Goal: Check status: Check status

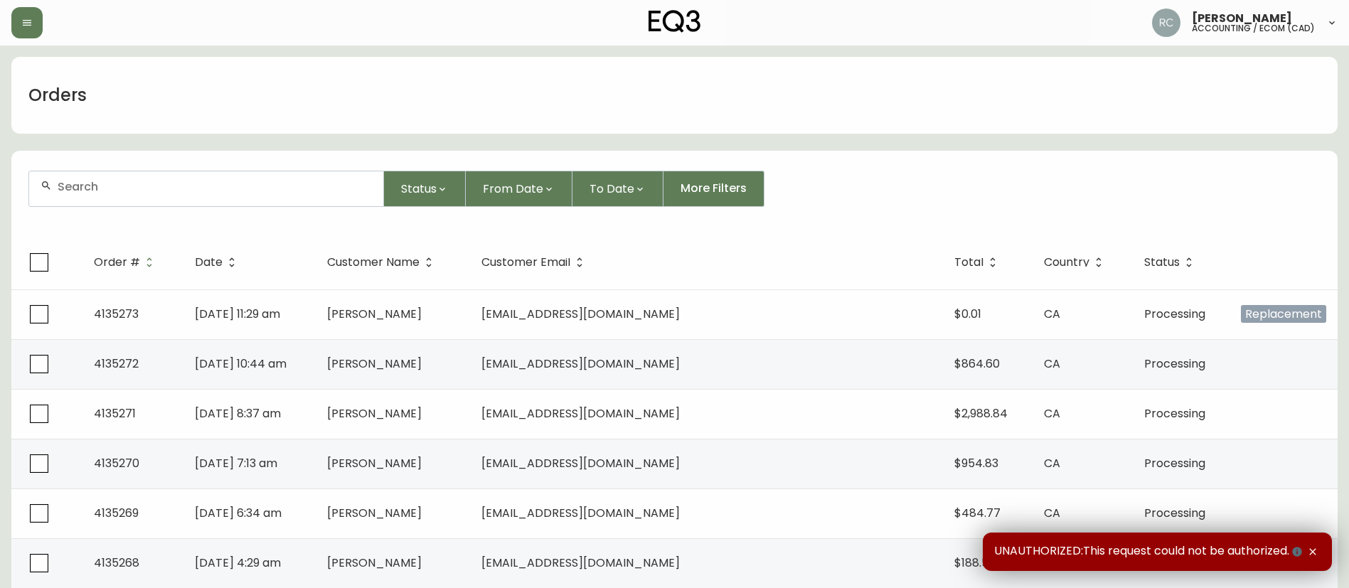
click at [302, 190] on input "text" at bounding box center [215, 187] width 314 height 14
paste input "4134835"
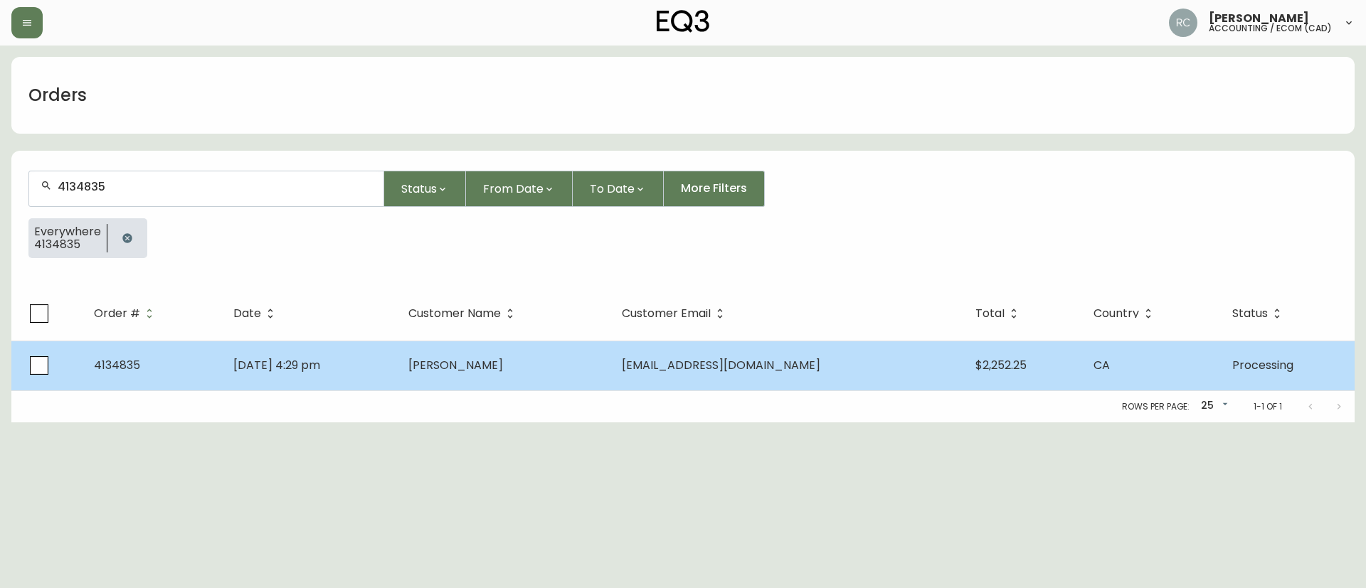
type input "4134835"
click at [265, 354] on td "[DATE] 4:29 pm" at bounding box center [309, 366] width 175 height 50
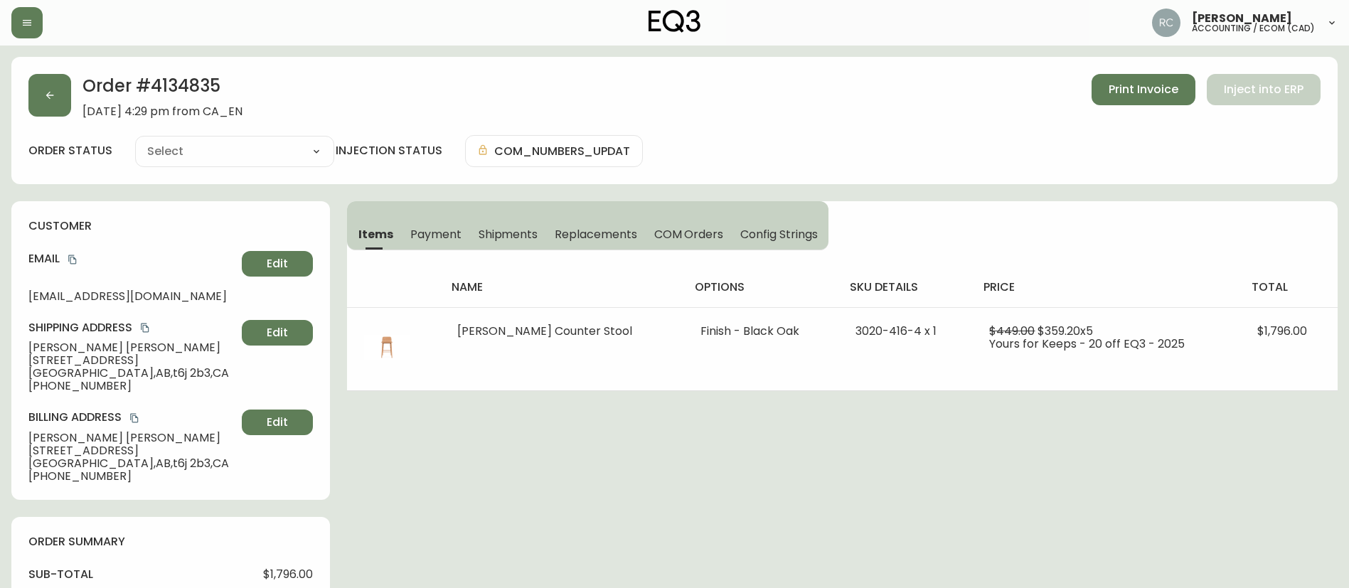
type input "Processing"
select select "PROCESSING"
click at [413, 228] on span "Payment" at bounding box center [435, 234] width 51 height 15
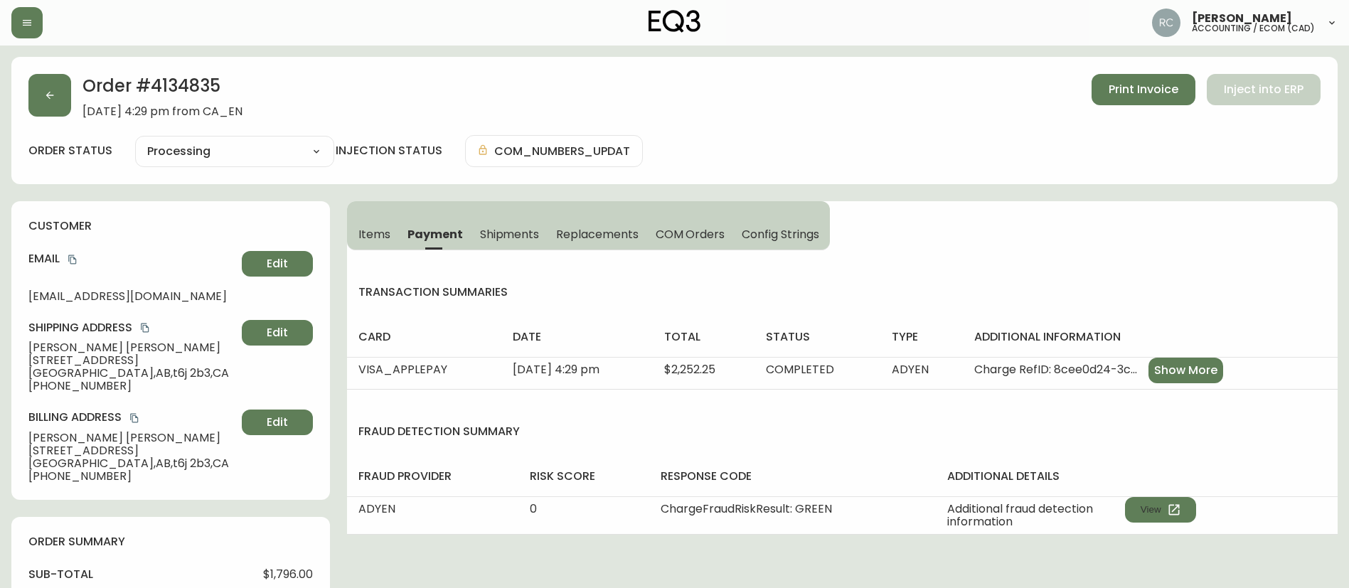
click at [373, 240] on span "Items" at bounding box center [374, 234] width 32 height 15
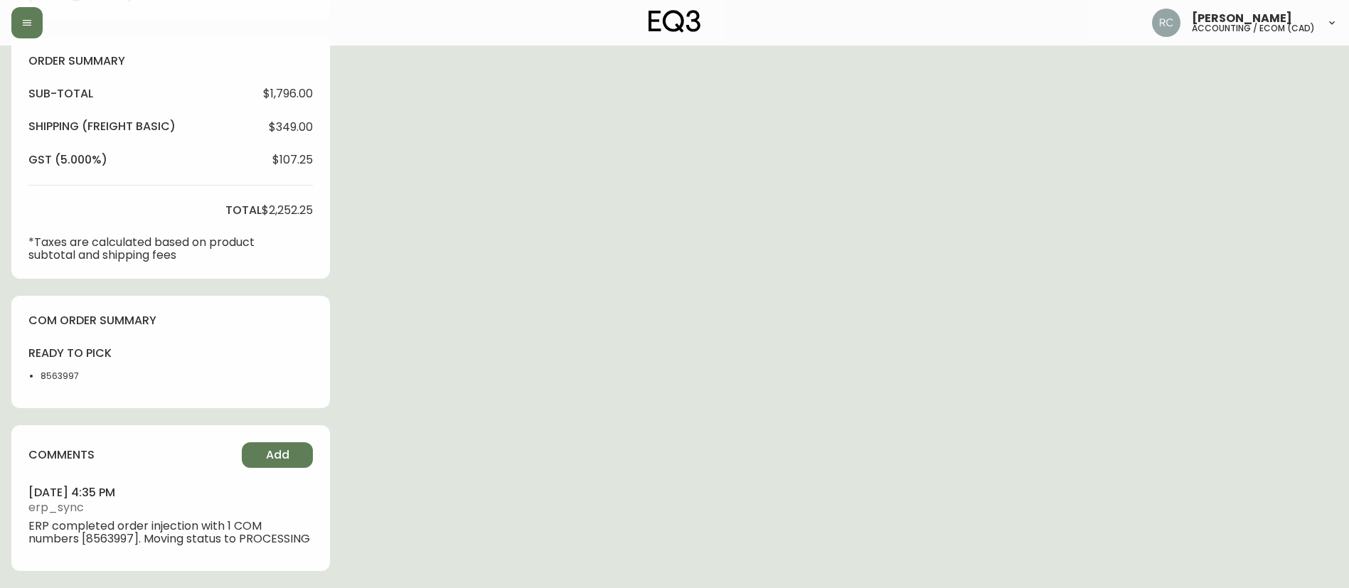
scroll to position [494, 0]
click at [55, 356] on div "ready to pick 8563997" at bounding box center [69, 369] width 83 height 46
copy li "8563997"
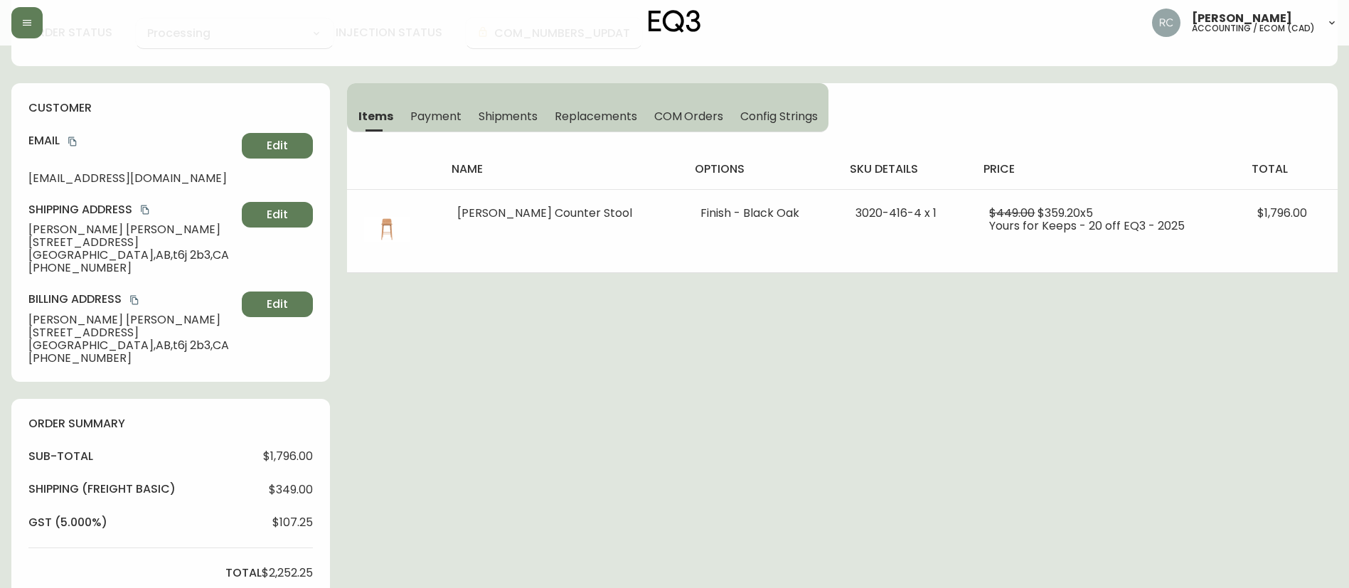
scroll to position [0, 0]
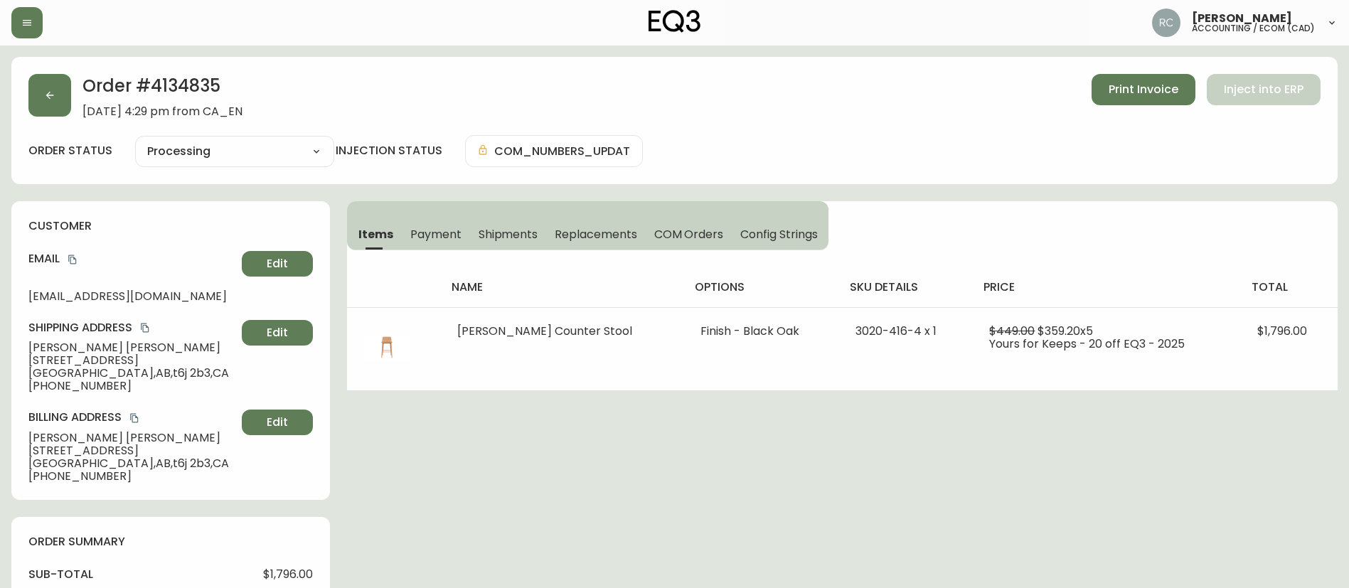
click at [718, 235] on span "COM Orders" at bounding box center [689, 234] width 70 height 15
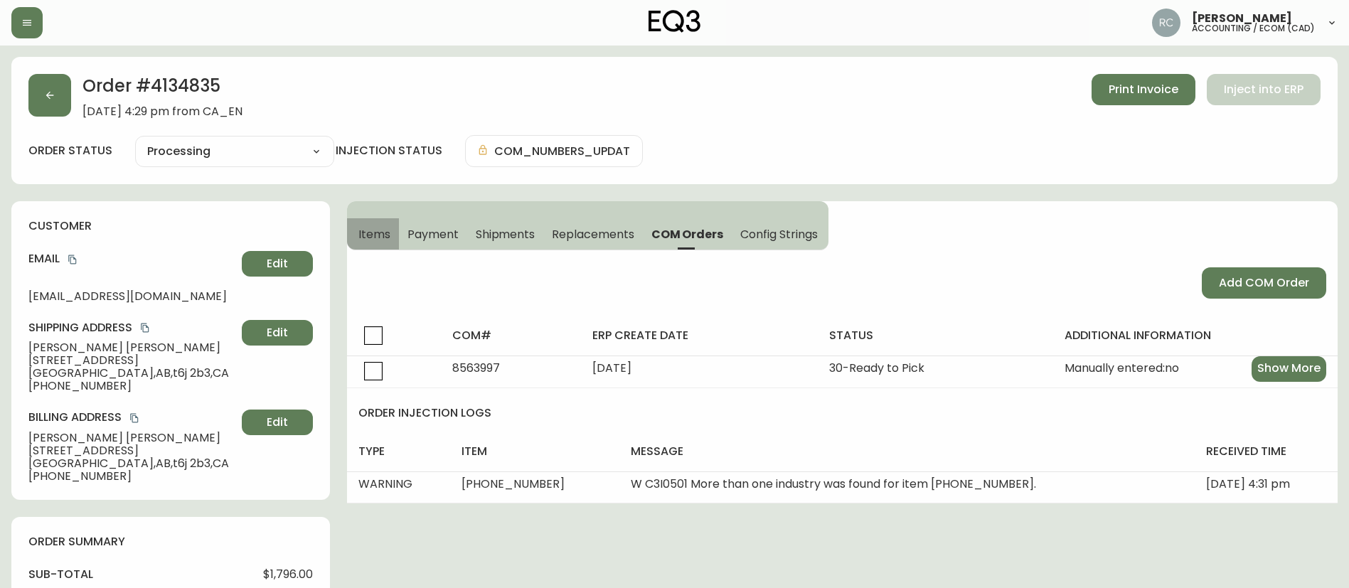
drag, startPoint x: 376, startPoint y: 238, endPoint x: 364, endPoint y: 230, distance: 13.4
click at [374, 238] on span "Items" at bounding box center [374, 234] width 32 height 15
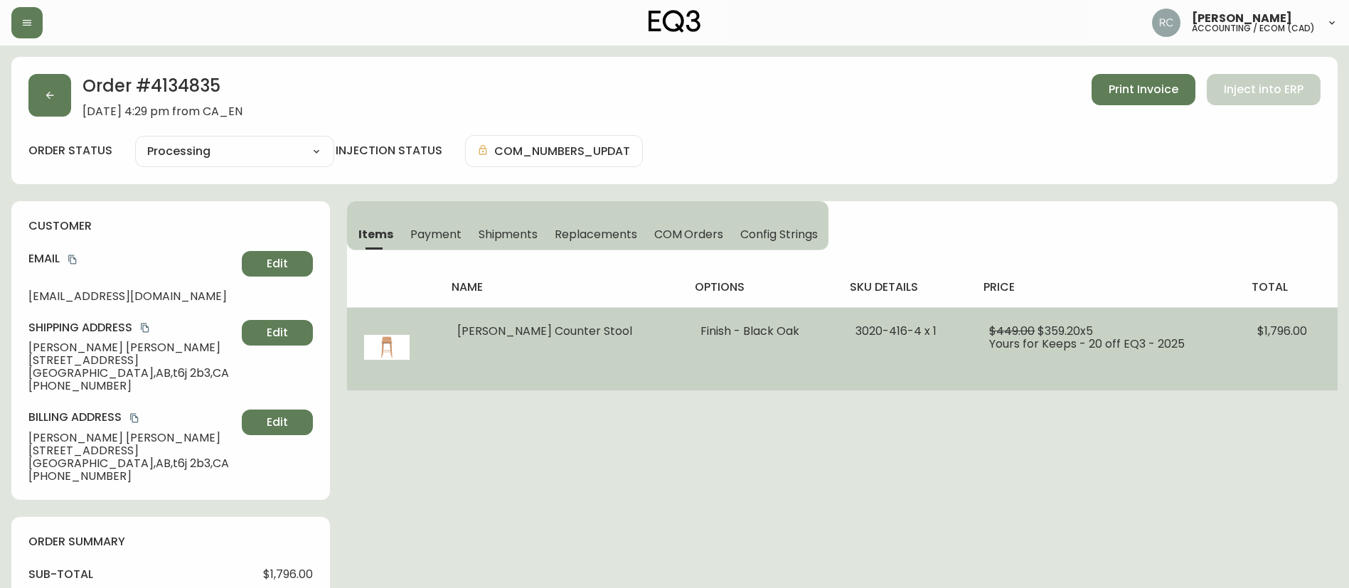
click at [856, 332] on span "3020-416-4 x 1" at bounding box center [896, 331] width 81 height 16
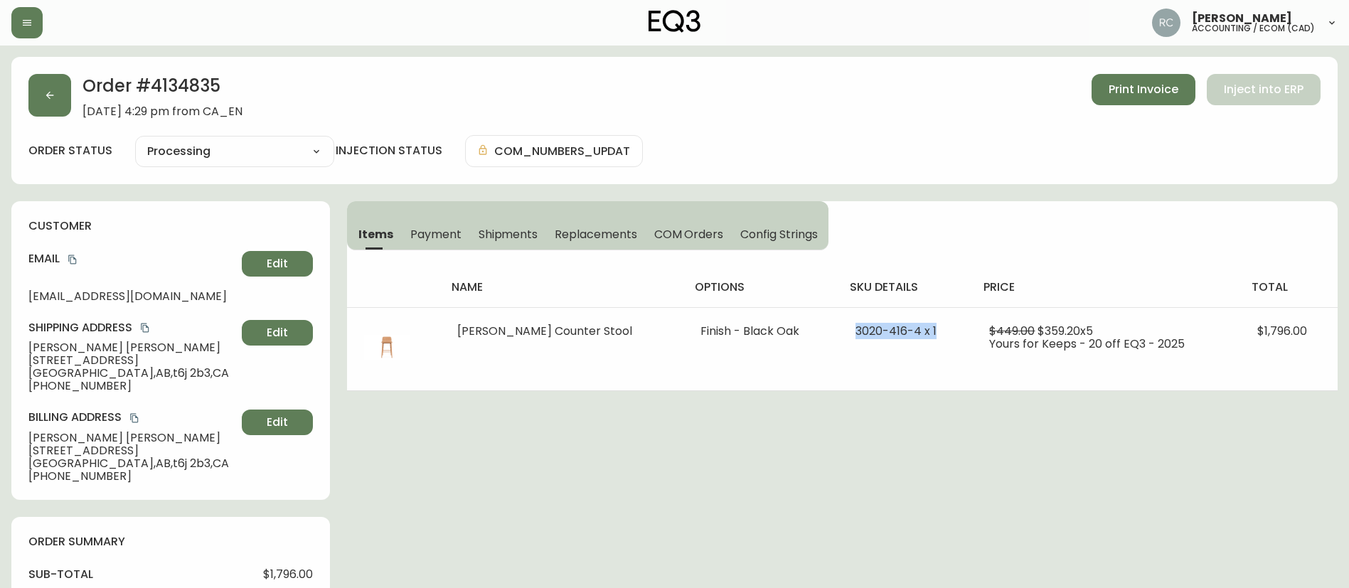
copy span "3020-416-4 x 1"
click at [475, 76] on div "Order # 4134835 [DATE] 4:29 pm from CA_EN Print Invoice Inject into ERP" at bounding box center [674, 96] width 1292 height 44
drag, startPoint x: 661, startPoint y: 413, endPoint x: 632, endPoint y: 416, distance: 28.6
click at [661, 413] on div "Order # 4134835 [DATE] 4:29 pm from CA_EN Print Invoice Inject into ERP order s…" at bounding box center [674, 563] width 1327 height 1012
drag, startPoint x: 595, startPoint y: 455, endPoint x: 585, endPoint y: 455, distance: 10.7
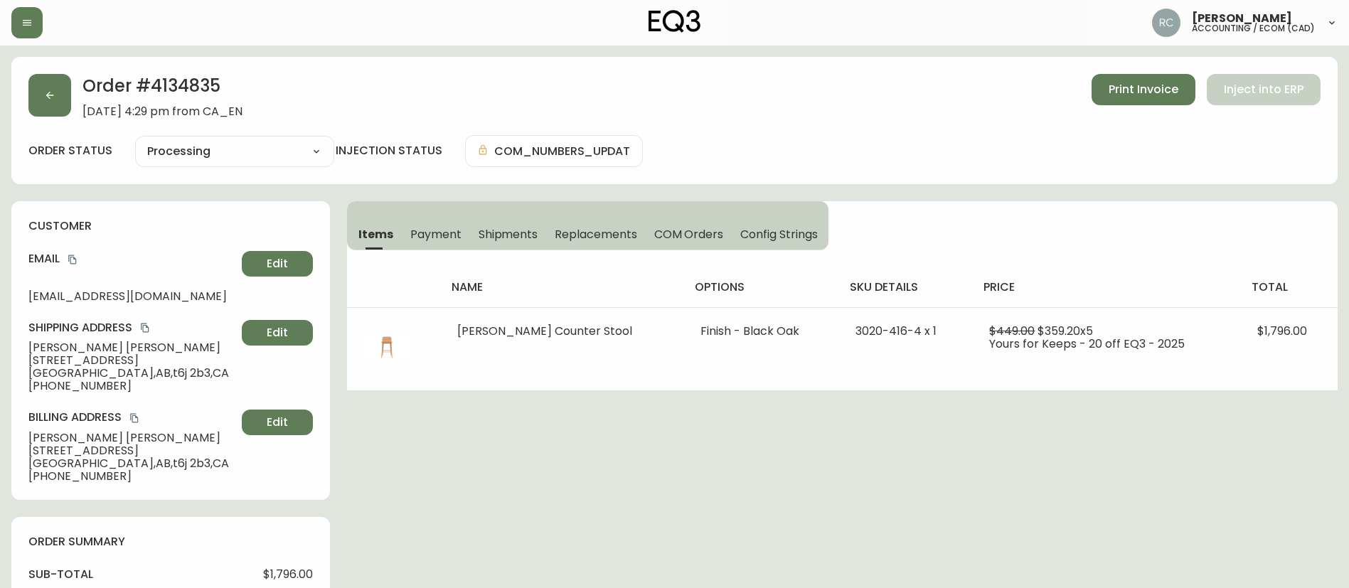
click at [595, 455] on div "Order # 4134835 [DATE] 4:29 pm from CA_EN Print Invoice Inject into ERP order s…" at bounding box center [674, 563] width 1327 height 1012
click at [427, 241] on span "Payment" at bounding box center [435, 234] width 51 height 15
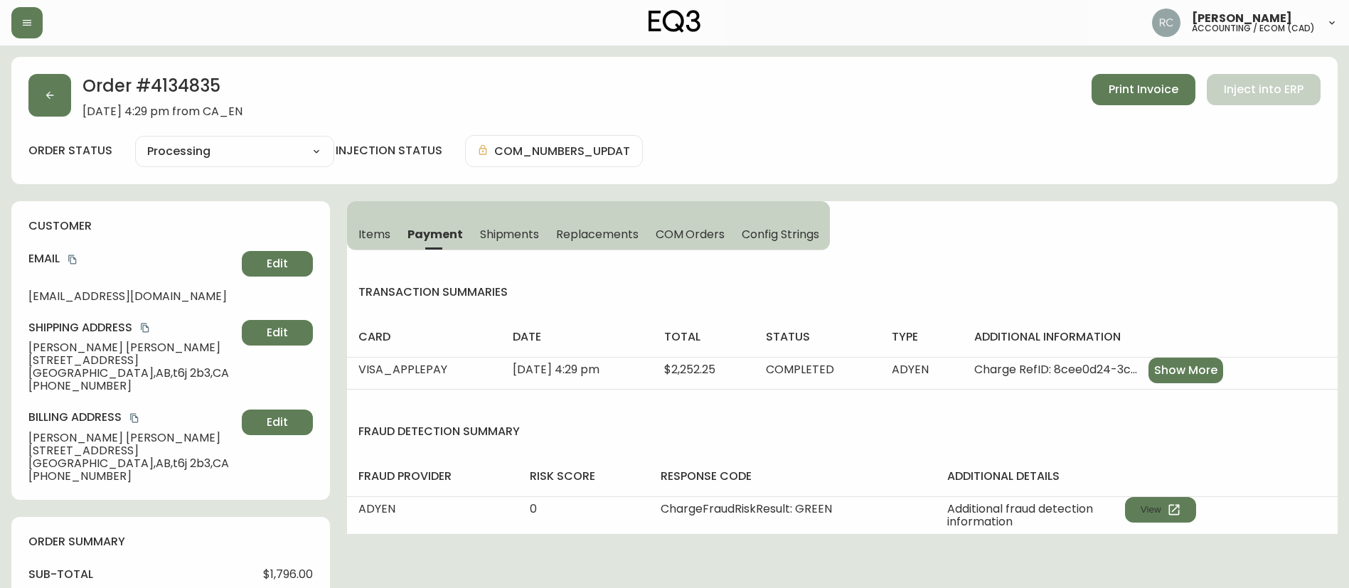
click at [357, 228] on button "Items" at bounding box center [373, 233] width 52 height 31
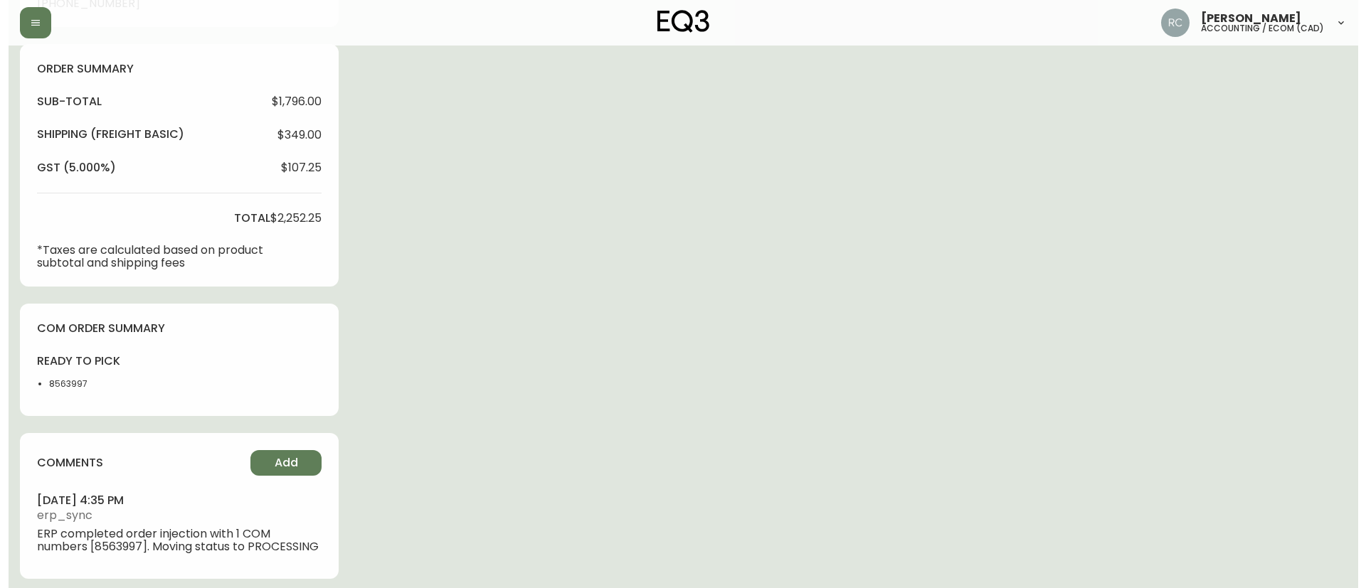
scroll to position [494, 0]
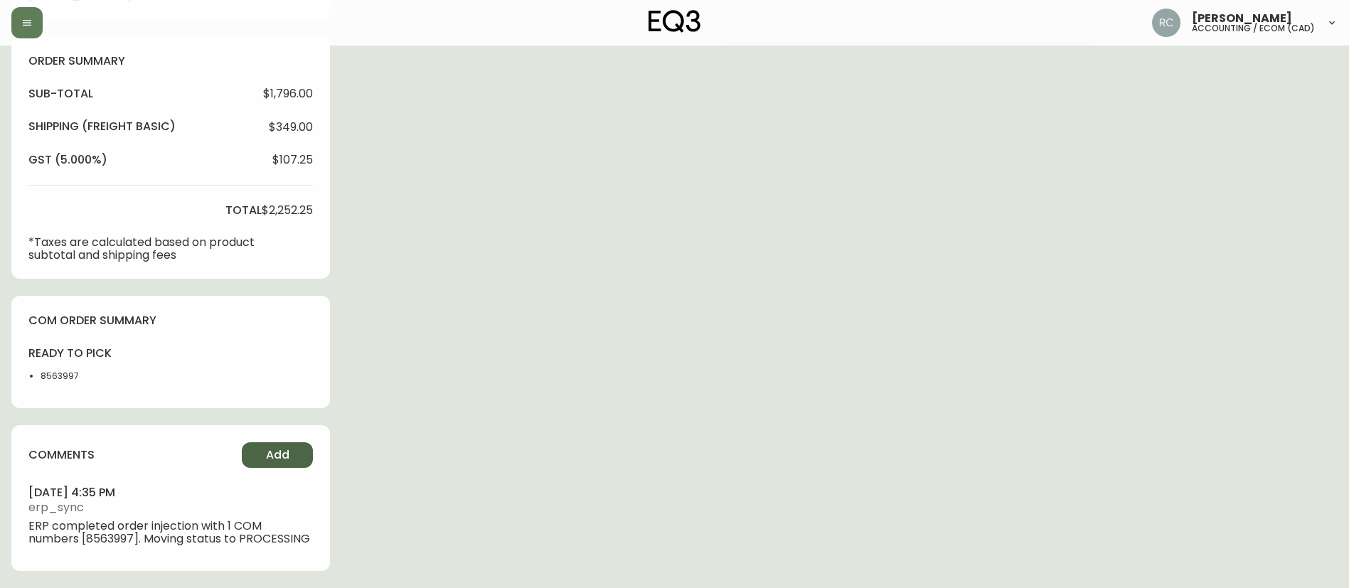
click at [286, 447] on span "Add" at bounding box center [277, 455] width 23 height 16
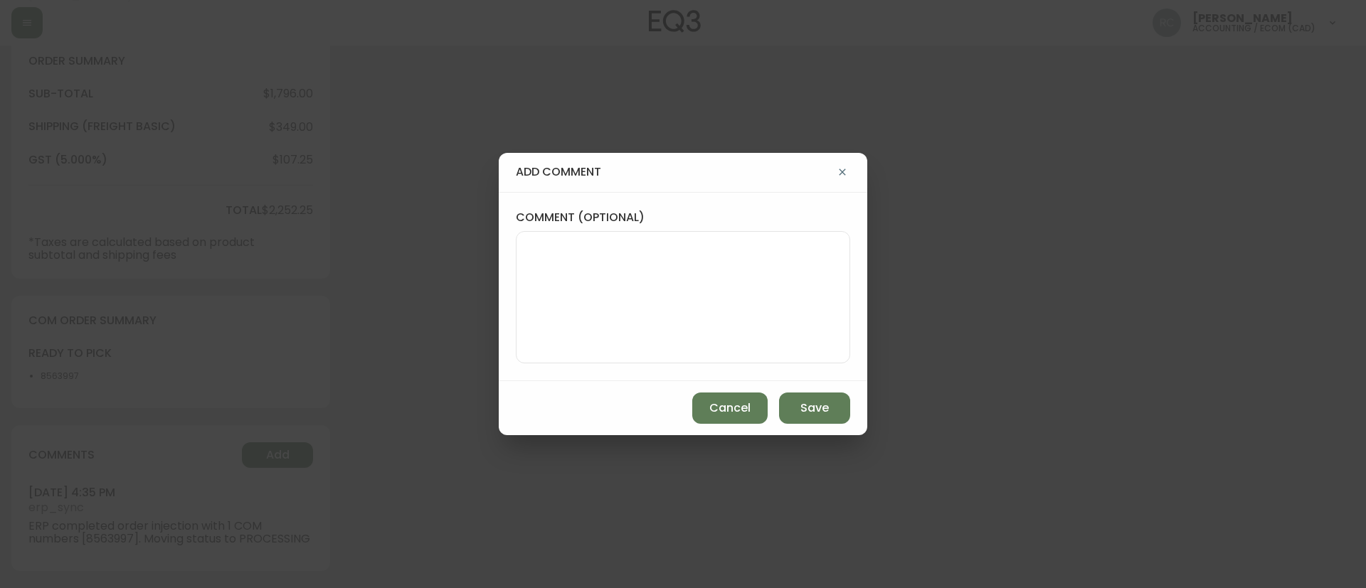
click at [686, 317] on textarea "comment (optional)" at bounding box center [683, 297] width 310 height 114
paste textarea "#827383"
type textarea "TICKET #827383 - SPLIT SHIP (SENDING 4 NOW, 5TH ONE IN OCTOBER ONCE RESTOCKED)"
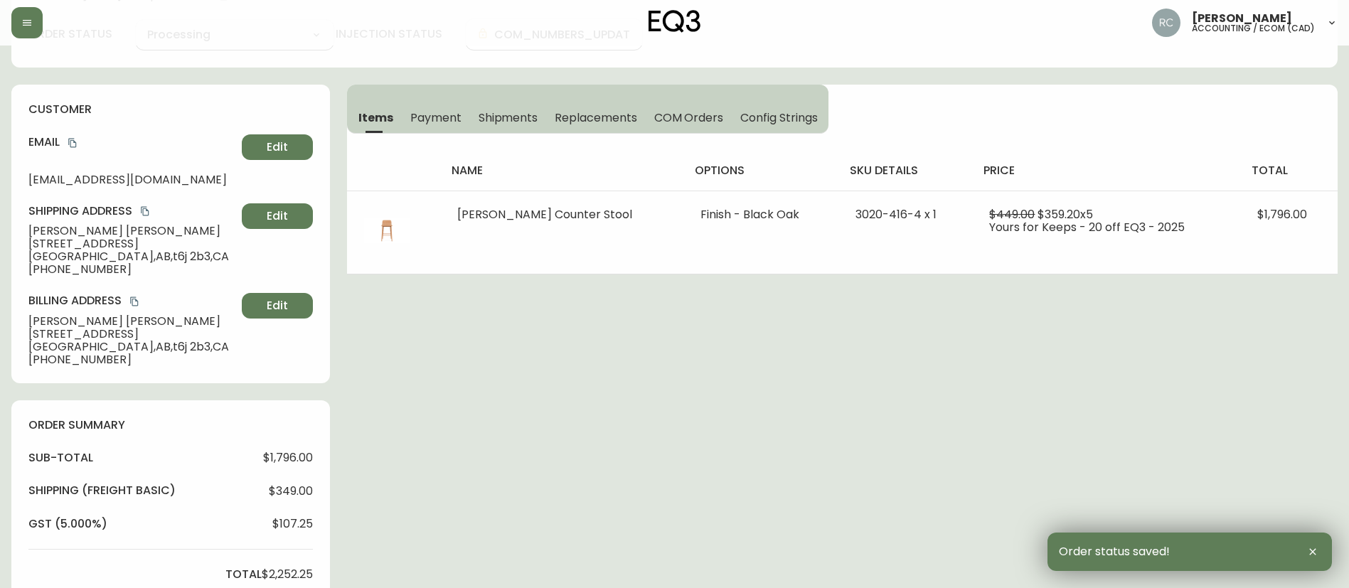
scroll to position [0, 0]
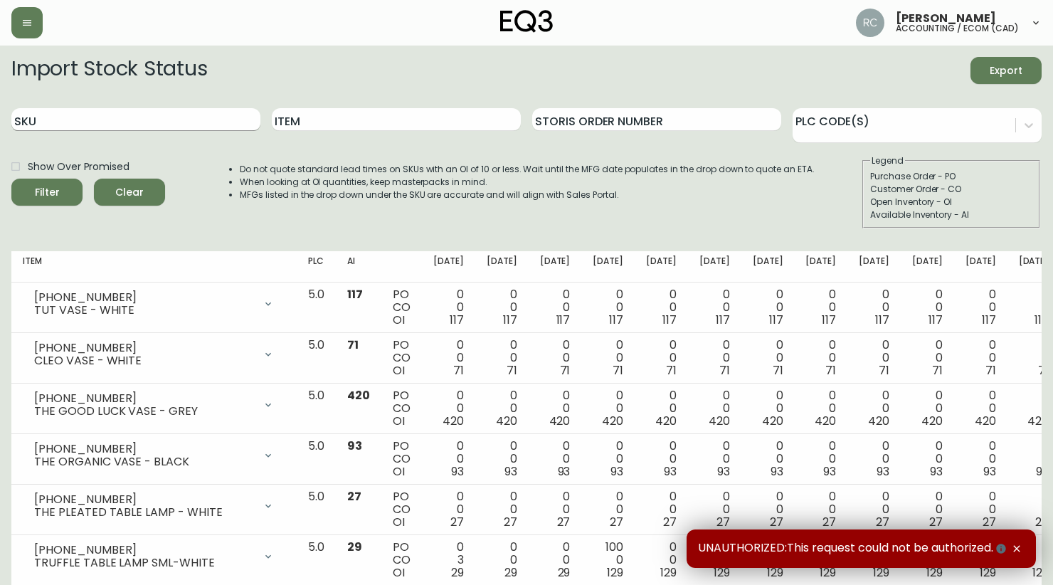
click at [65, 118] on input "SKU" at bounding box center [135, 119] width 249 height 23
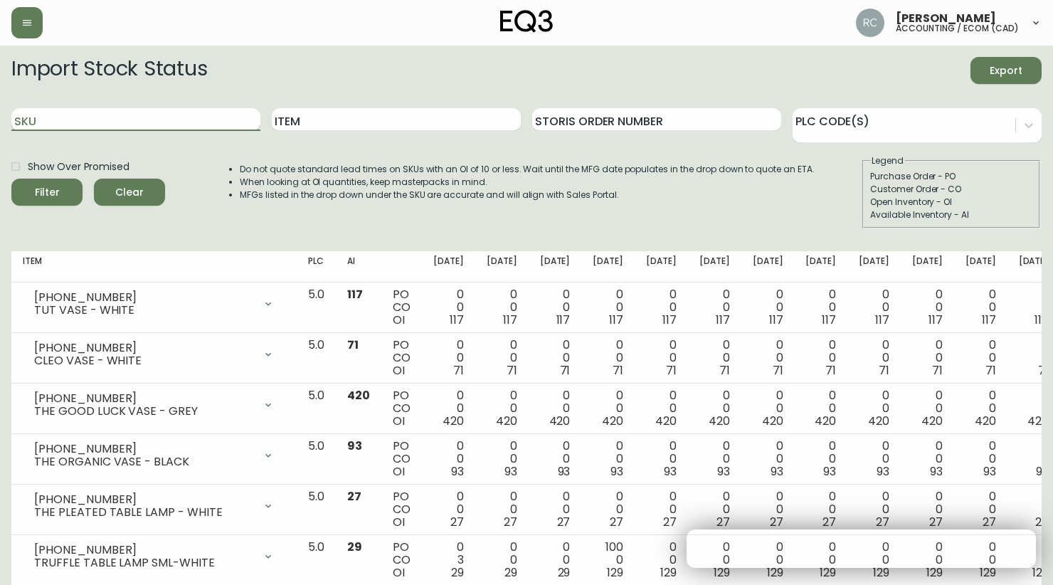
paste input "3020-416-4 x 1"
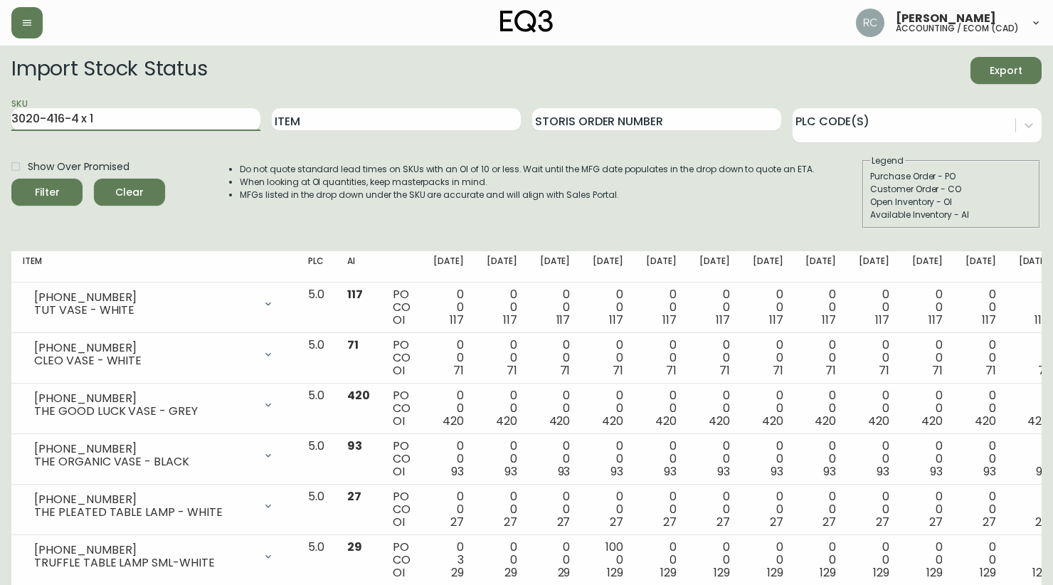
drag, startPoint x: 78, startPoint y: 118, endPoint x: 166, endPoint y: 112, distance: 87.7
click at [166, 112] on input "3020-416-4 x 1" at bounding box center [135, 119] width 249 height 23
type input "[PHONE_NUMBER]"
click at [11, 179] on button "Filter" at bounding box center [46, 192] width 71 height 27
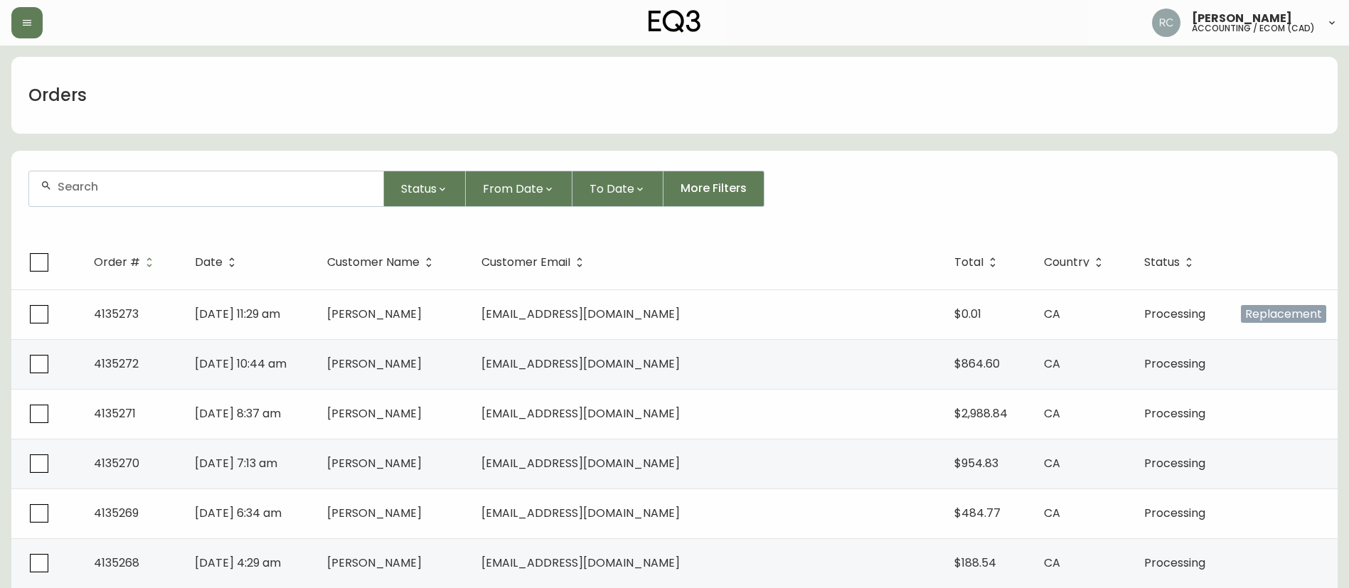
click at [642, 68] on div "Orders" at bounding box center [674, 95] width 1327 height 77
click at [331, 76] on div "Orders" at bounding box center [674, 95] width 1327 height 77
click at [920, 176] on div "Status From Date To Date More Filters" at bounding box center [674, 189] width 1292 height 36
click at [214, 169] on form "Status From Date To Date More Filters" at bounding box center [674, 195] width 1327 height 82
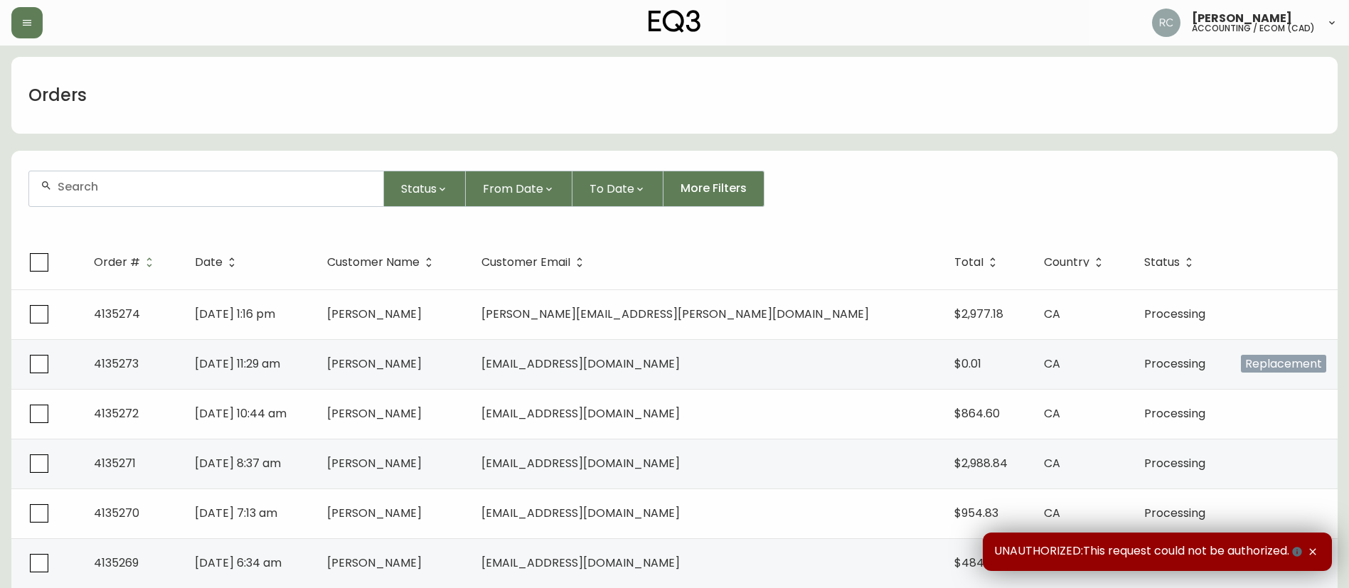
click at [214, 194] on div at bounding box center [206, 188] width 354 height 35
paste input "4134835"
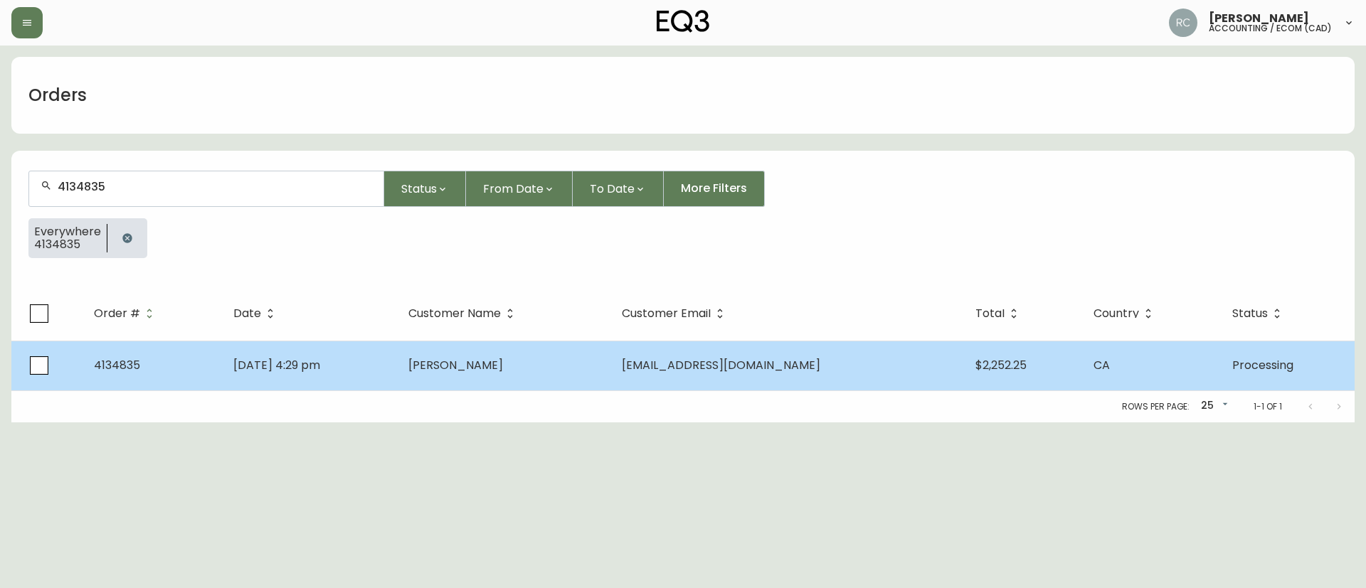
type input "4134835"
click at [562, 360] on td "Erika Nakatsui" at bounding box center [503, 366] width 213 height 50
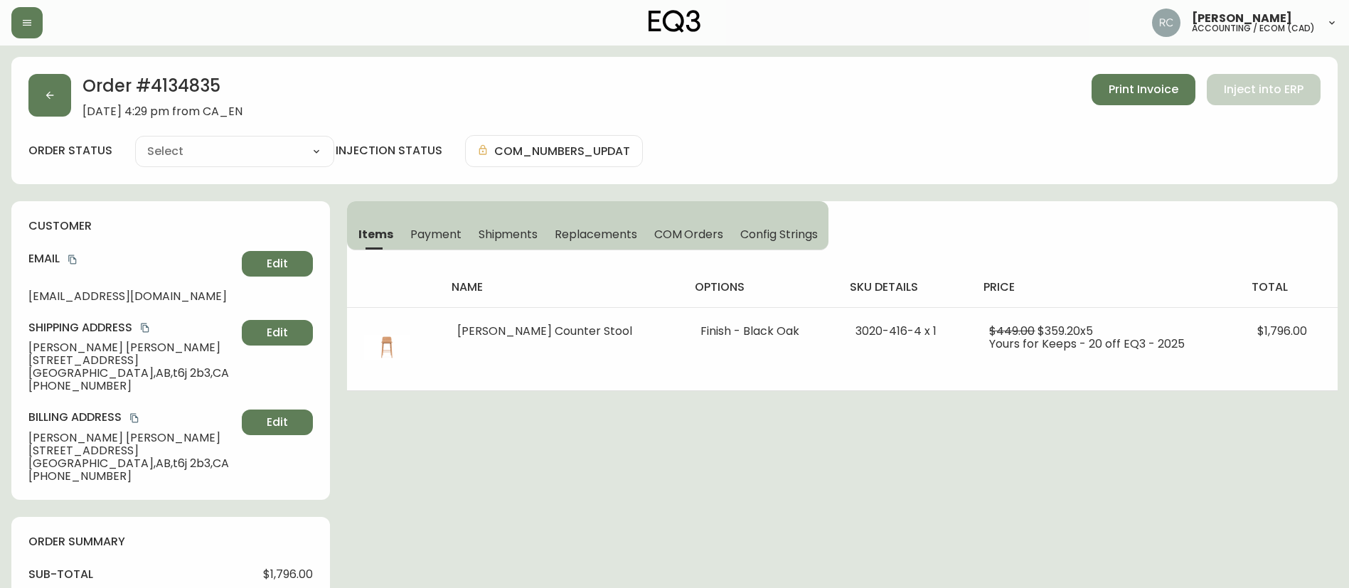
type input "Processing"
select select "PROCESSING"
